Goal: Task Accomplishment & Management: Manage account settings

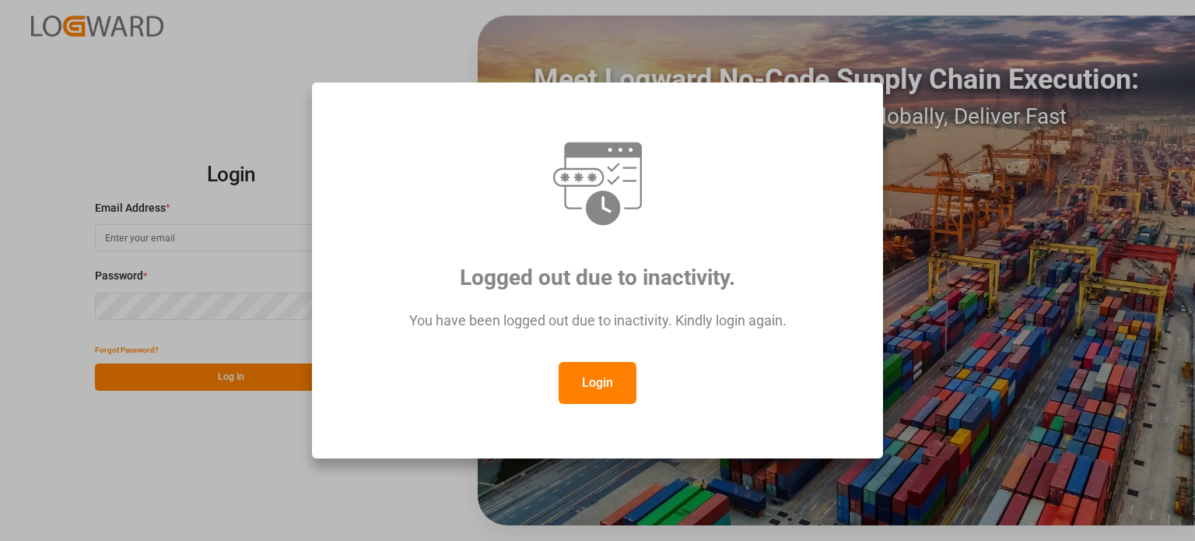
click at [597, 385] on button "Login" at bounding box center [598, 383] width 78 height 42
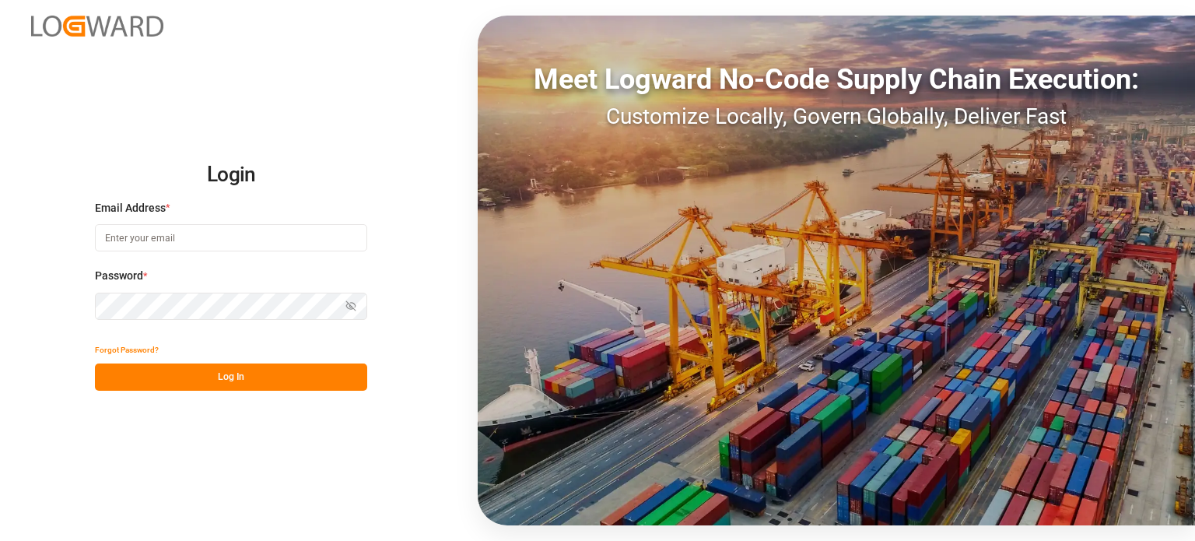
click at [187, 237] on input at bounding box center [231, 237] width 272 height 27
click at [0, 540] on com-1password-button at bounding box center [0, 541] width 0 height 0
type input "[EMAIL_ADDRESS][DOMAIN_NAME]"
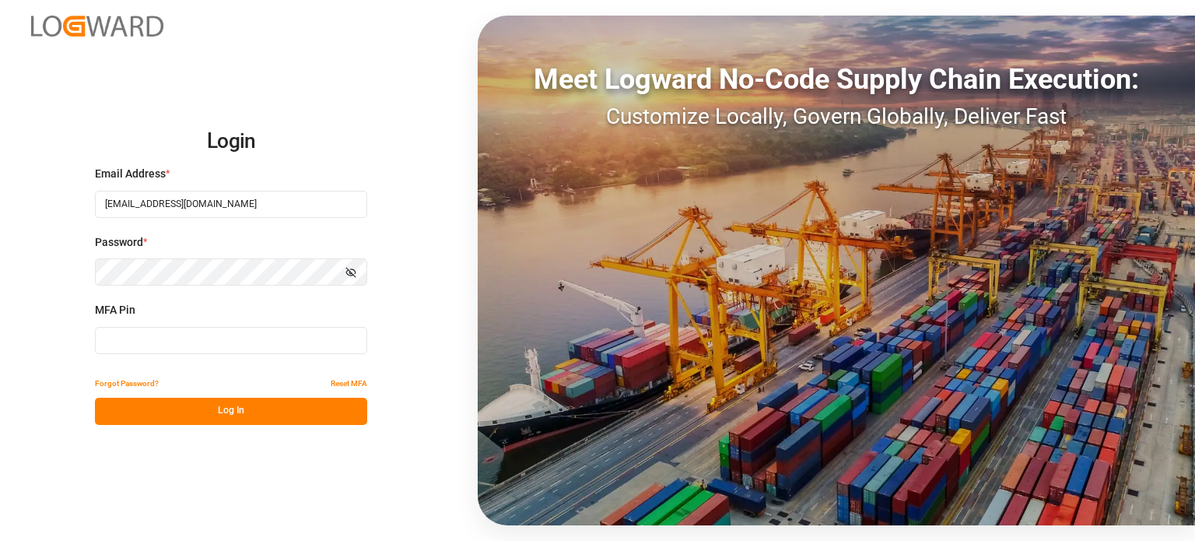
type input "512003"
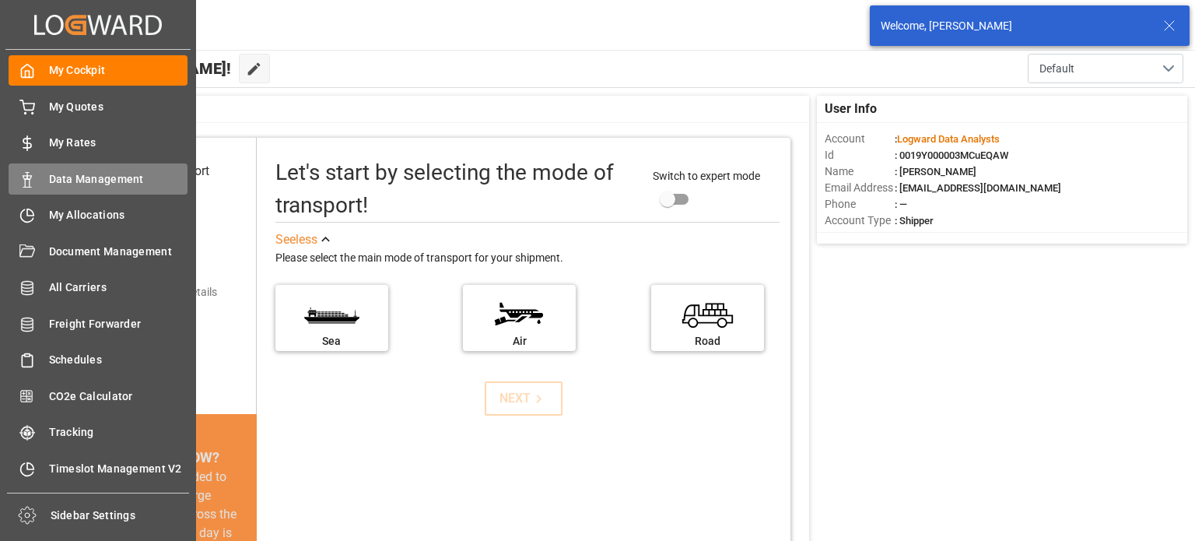
click at [94, 176] on span "Data Management" at bounding box center [118, 179] width 139 height 16
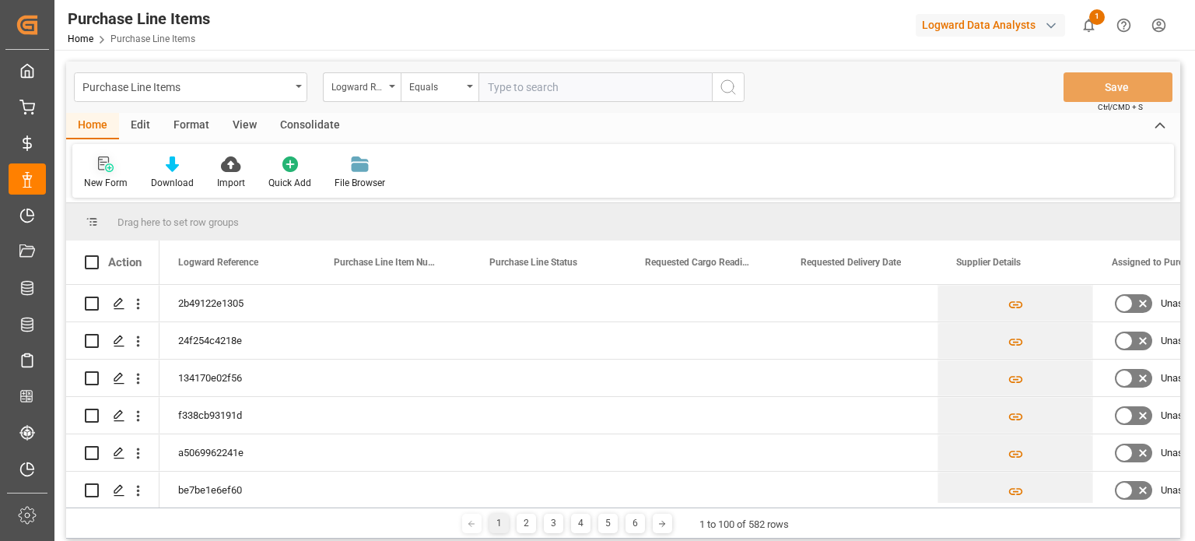
click at [109, 170] on icon at bounding box center [106, 164] width 16 height 16
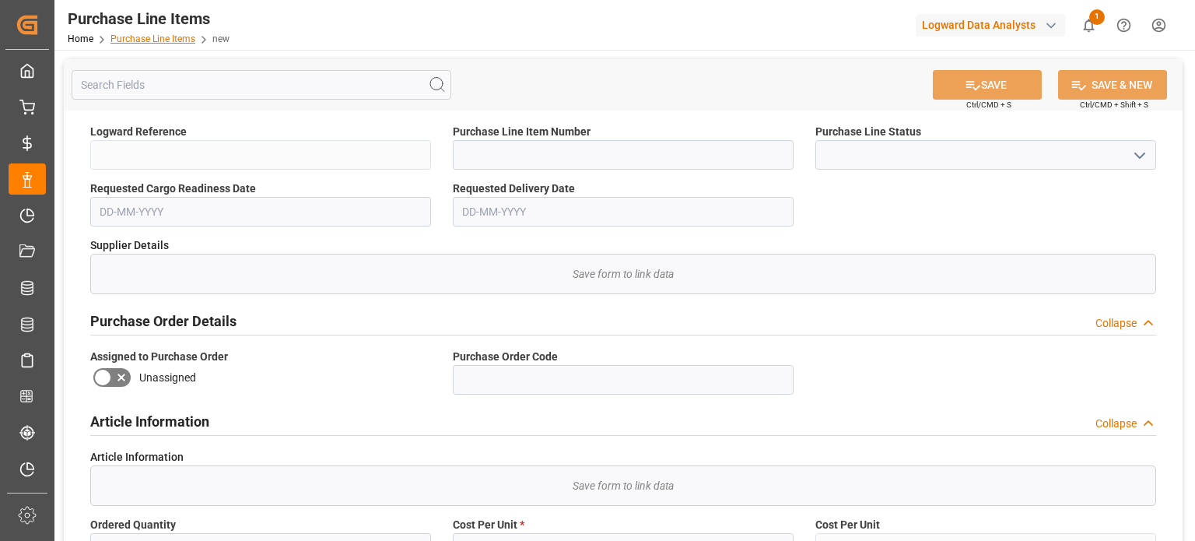
click at [155, 38] on link "Purchase Line Items" at bounding box center [152, 38] width 85 height 11
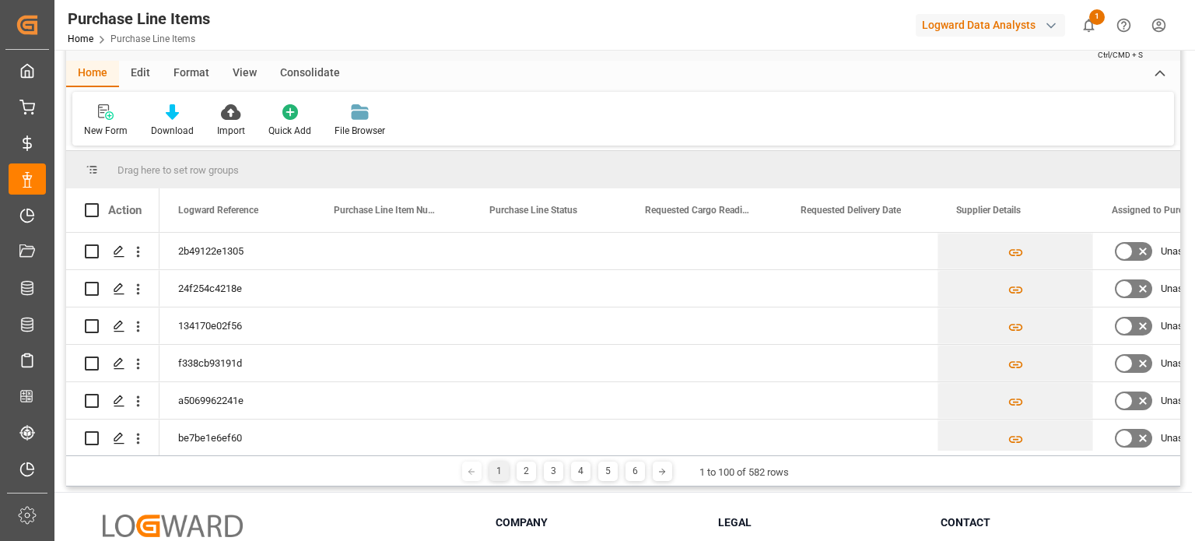
scroll to position [78, 0]
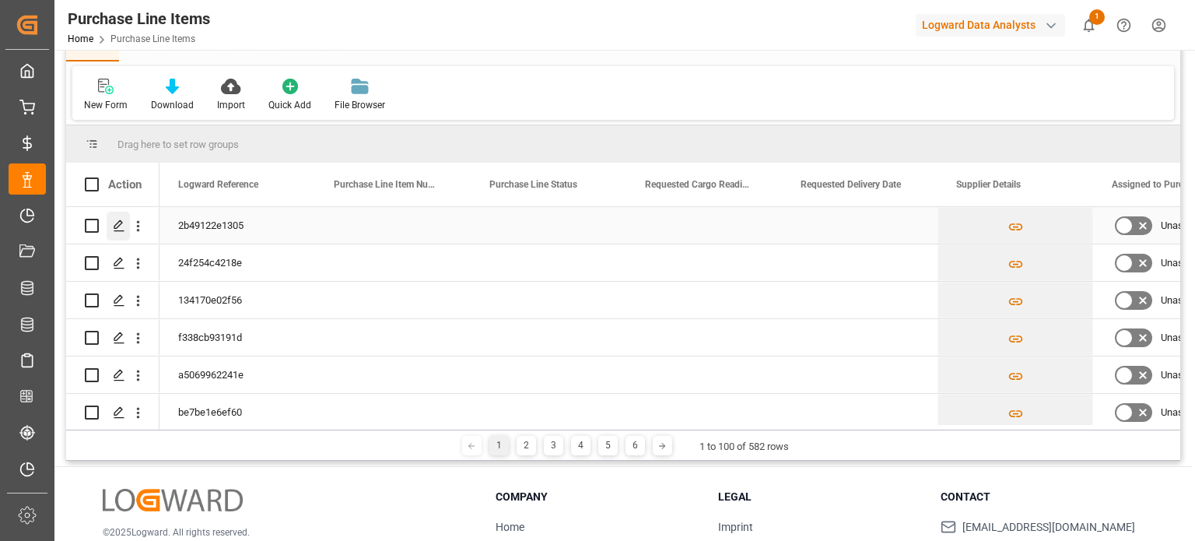
click at [118, 226] on icon "Press SPACE to select this row." at bounding box center [119, 225] width 12 height 12
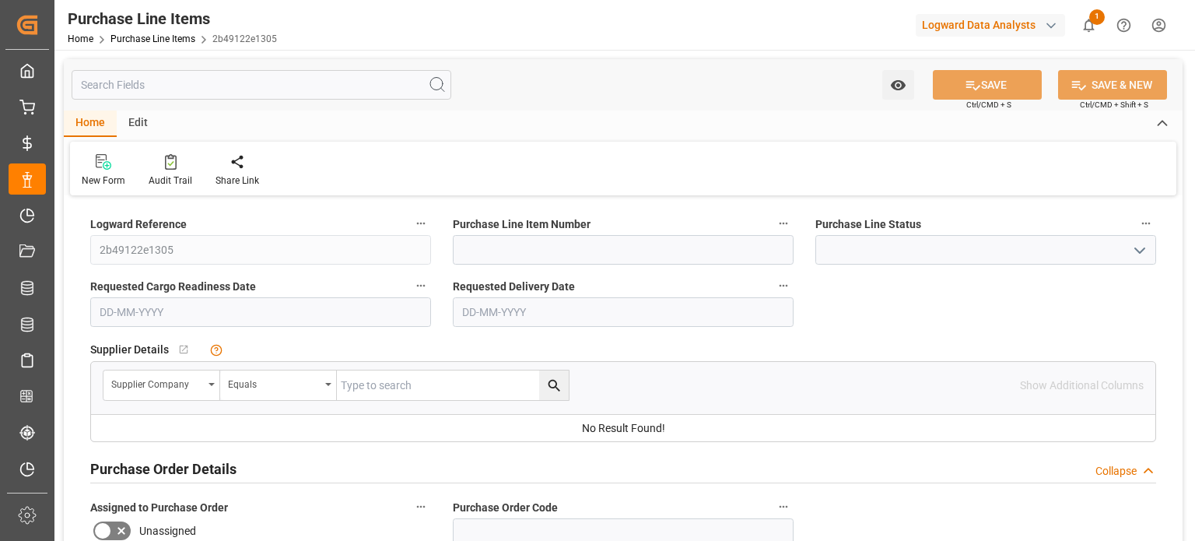
click at [135, 117] on div "Edit" at bounding box center [138, 123] width 43 height 26
click at [169, 40] on link "Purchase Line Items" at bounding box center [152, 38] width 85 height 11
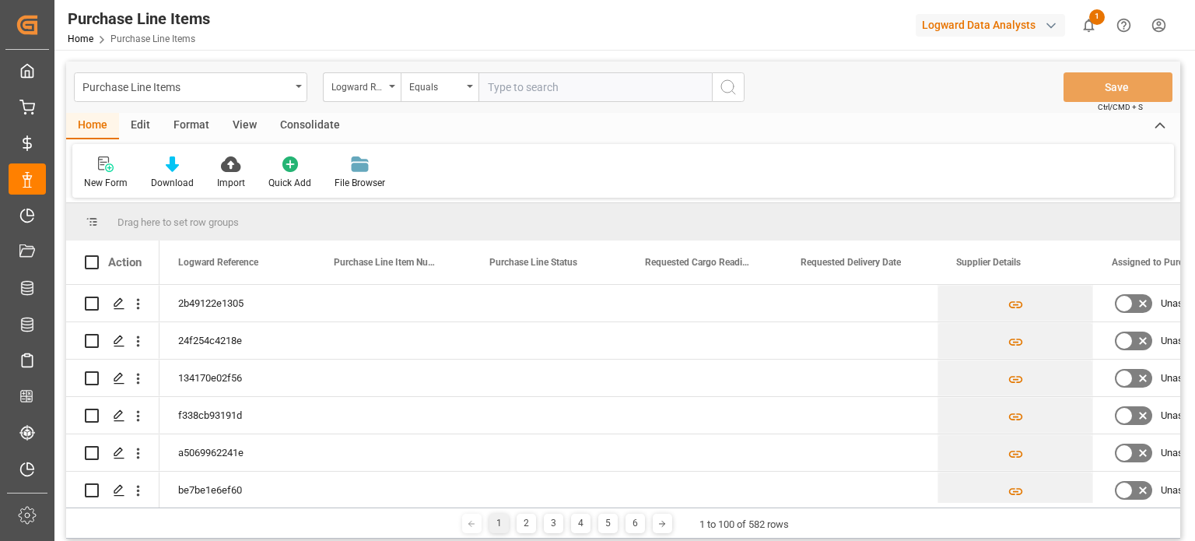
click at [141, 118] on div "Edit" at bounding box center [140, 126] width 43 height 26
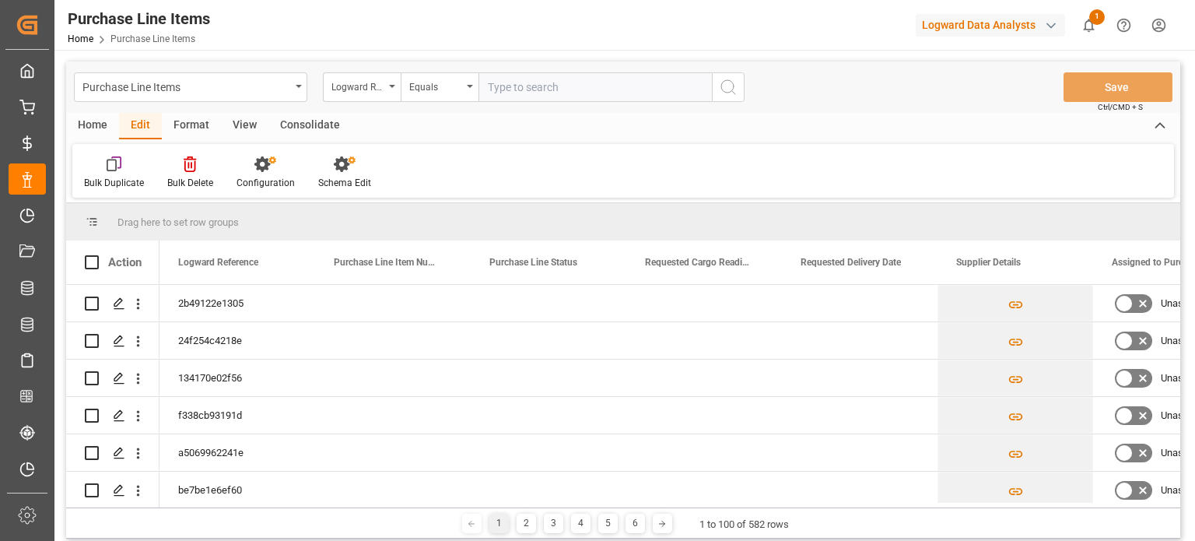
click at [86, 127] on div "Home" at bounding box center [92, 126] width 53 height 26
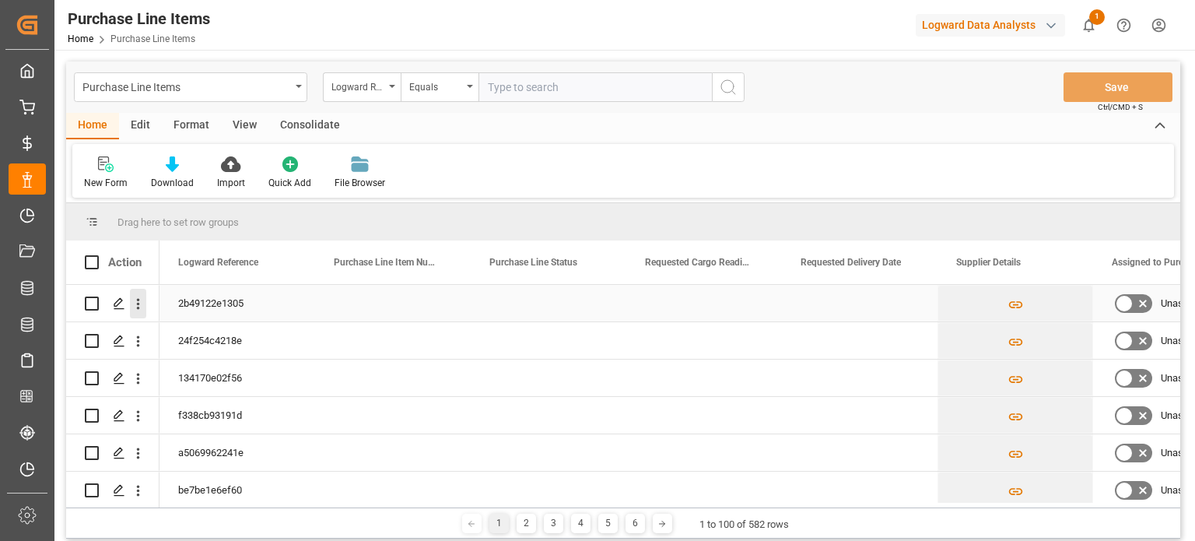
click at [139, 304] on icon "open menu" at bounding box center [138, 304] width 16 height 16
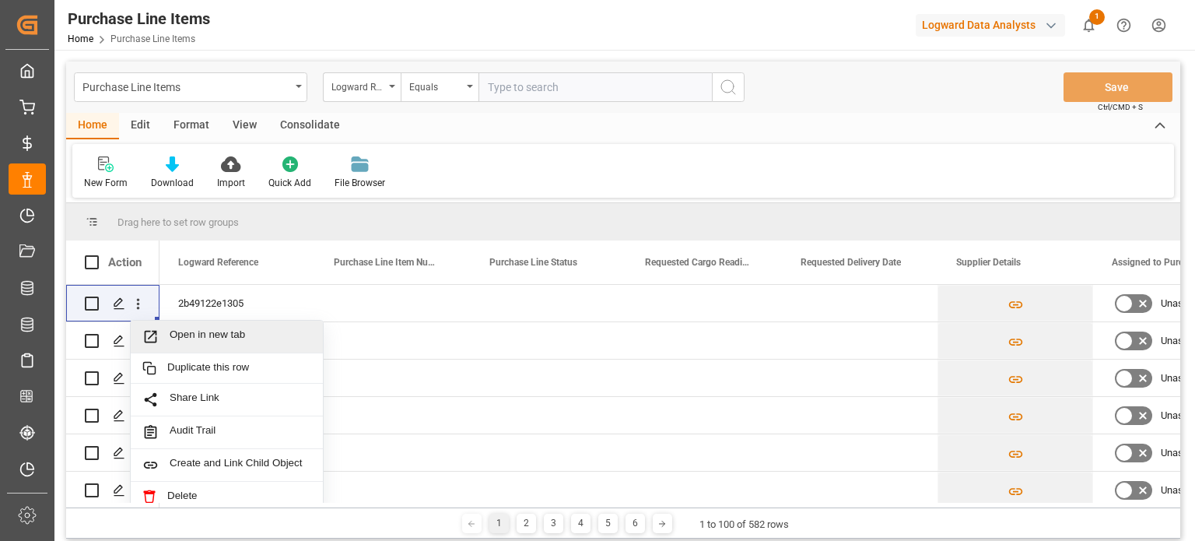
click at [594, 171] on div "New Form Download Import Quick Add File Browser" at bounding box center [622, 171] width 1101 height 54
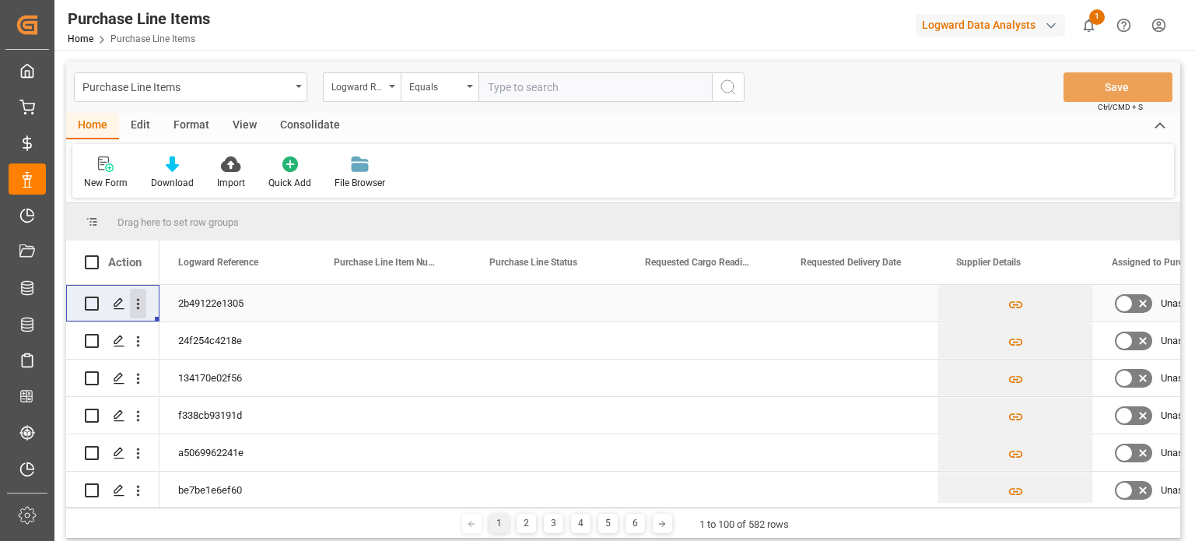
click at [134, 303] on icon "open menu" at bounding box center [138, 304] width 16 height 16
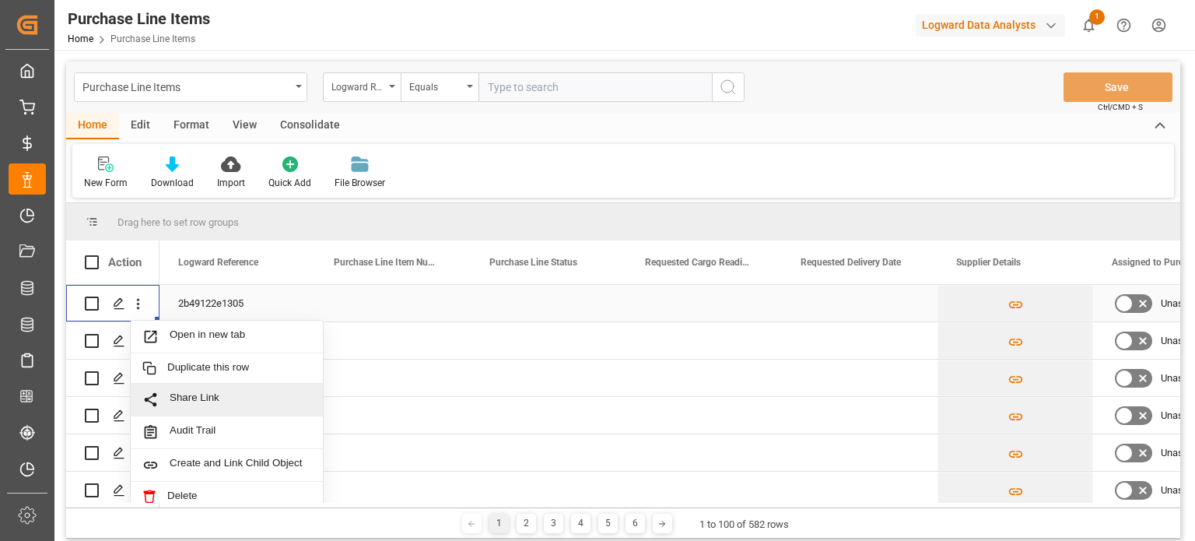
click at [187, 395] on span "Share Link" at bounding box center [241, 399] width 142 height 16
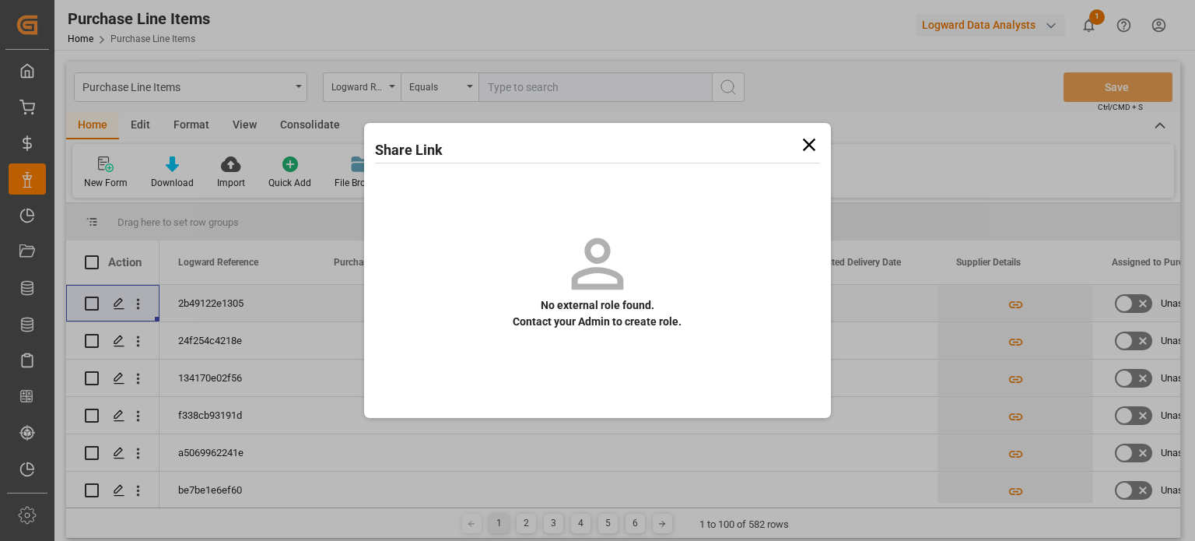
click at [806, 145] on icon at bounding box center [809, 145] width 22 height 22
